Goal: Task Accomplishment & Management: Manage account settings

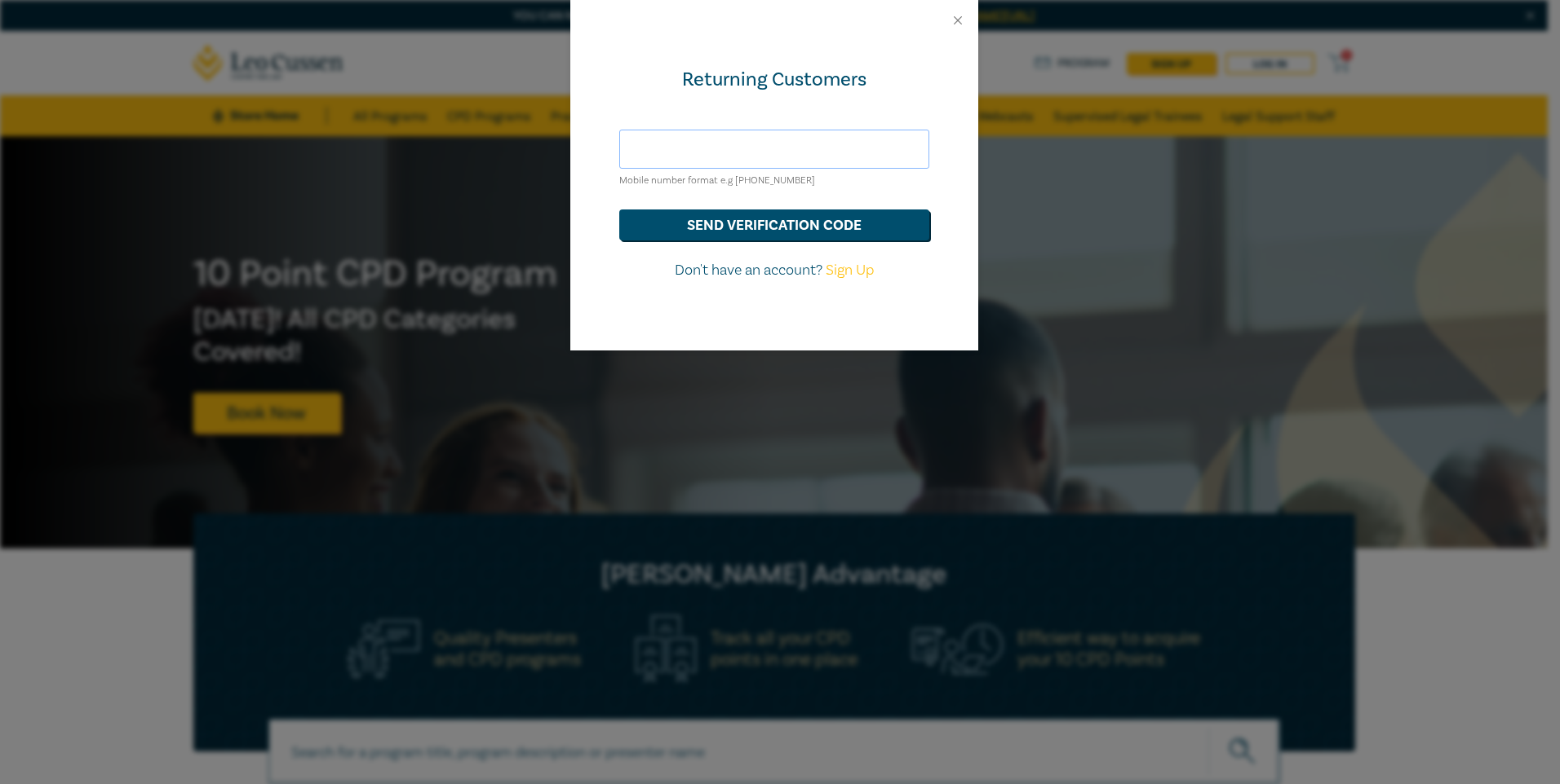
click at [702, 147] on input "text" at bounding box center [774, 148] width 310 height 39
click at [727, 152] on input "text" at bounding box center [774, 148] width 310 height 39
click at [619, 209] on button "send verification code" at bounding box center [774, 225] width 310 height 31
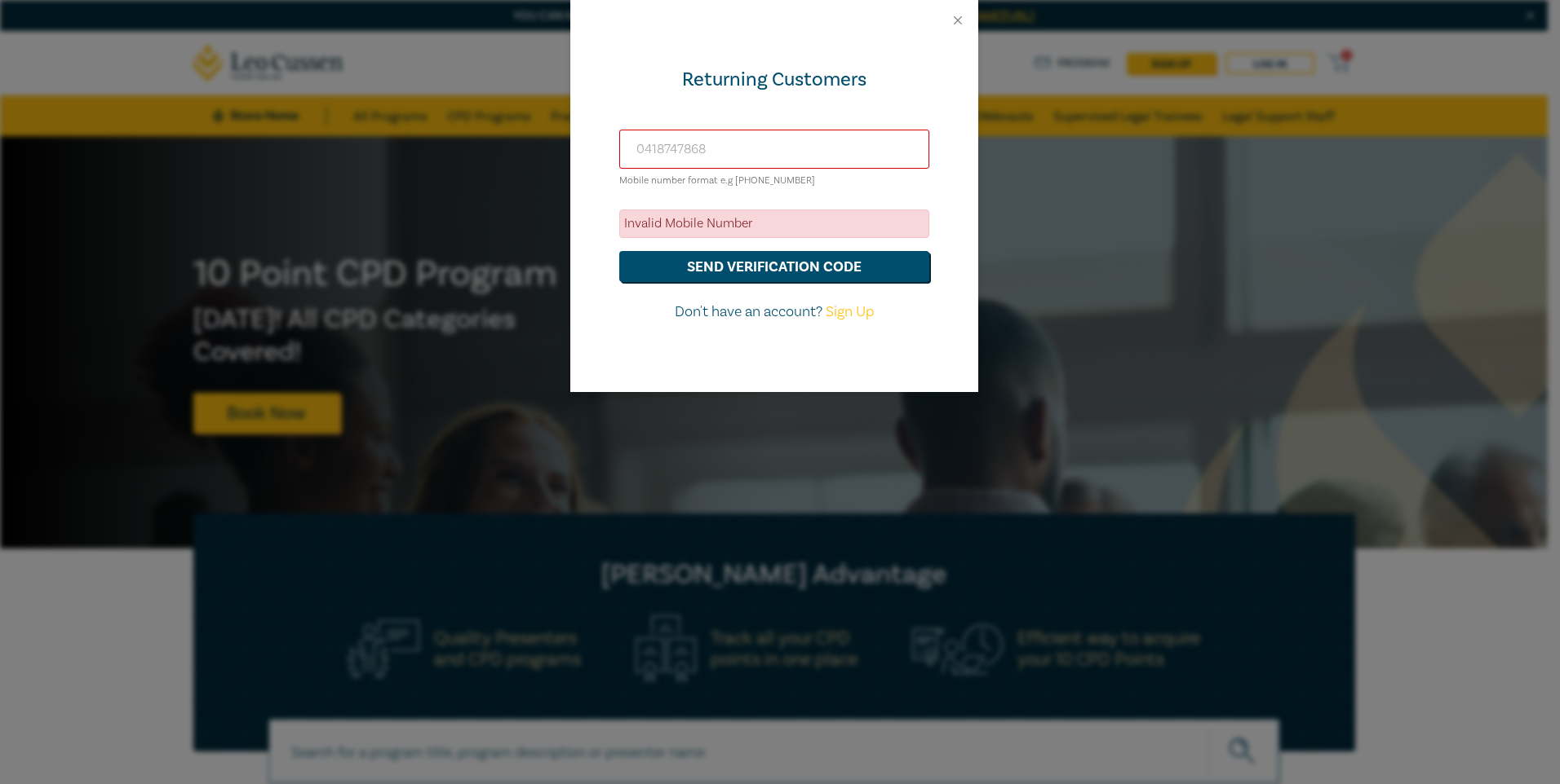
drag, startPoint x: 735, startPoint y: 154, endPoint x: 585, endPoint y: 153, distance: 150.0
click at [585, 153] on div "Returning Customers 0418747868 Mobile number format e.g +61 000000000 Invalid M…" at bounding box center [774, 216] width 408 height 352
type input "+61398228588"
drag, startPoint x: 937, startPoint y: 231, endPoint x: 946, endPoint y: 223, distance: 12.0
click at [943, 229] on div "Returning Customers +61398228588 Mobile number format e.g +61 000000000 Invalid…" at bounding box center [774, 216] width 408 height 352
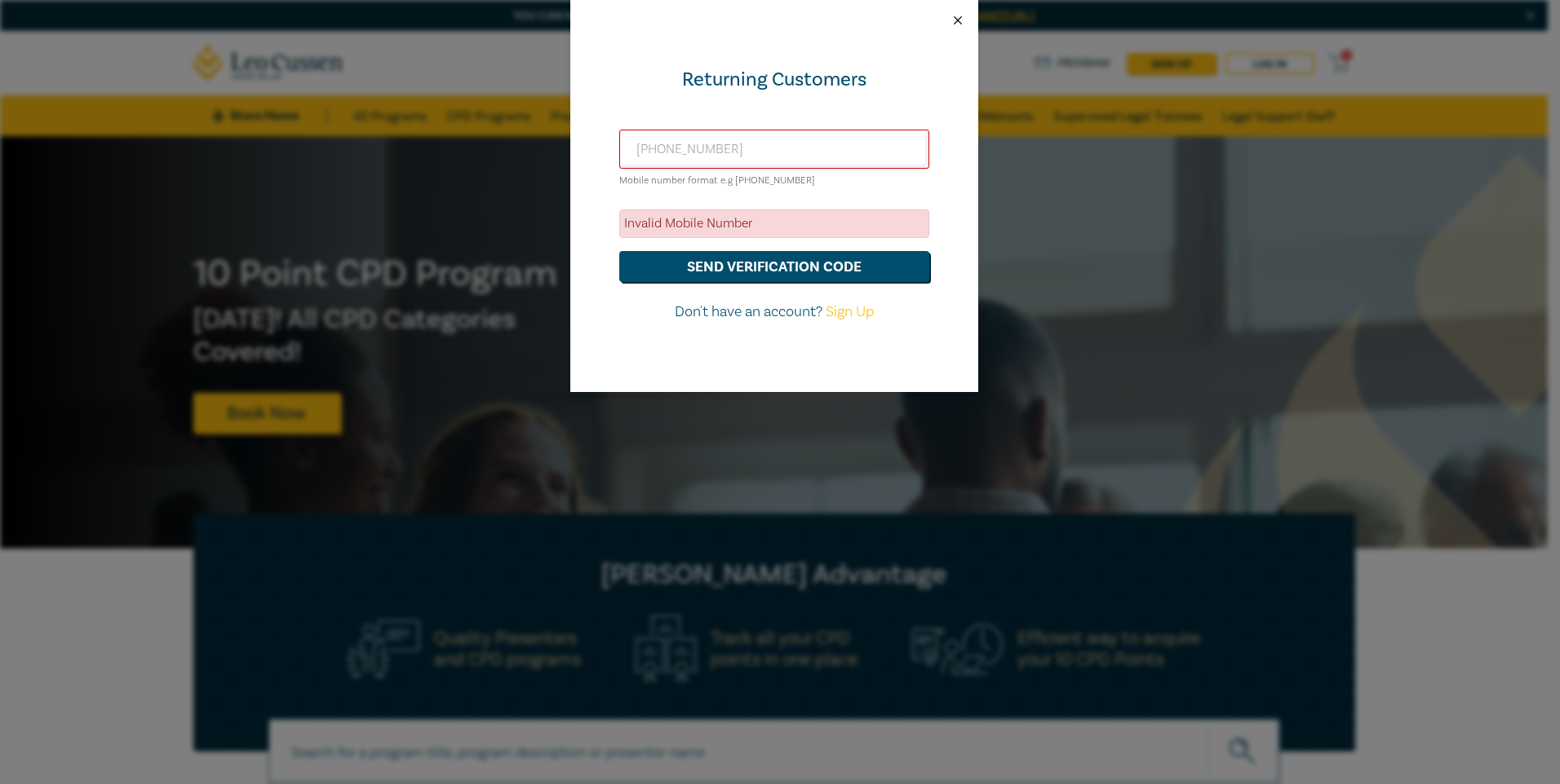
click at [952, 17] on button "Close" at bounding box center [958, 21] width 15 height 15
